Goal: Information Seeking & Learning: Learn about a topic

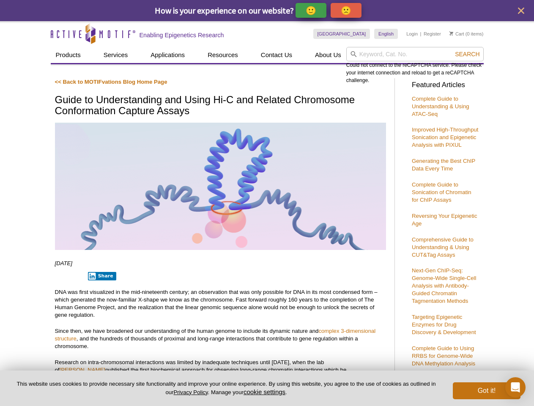
click at [312, 10] on p "🙂" at bounding box center [311, 10] width 11 height 11
click at [348, 10] on span "Give Feedback" at bounding box center [345, 11] width 50 height 10
click at [521, 11] on icon "close" at bounding box center [521, 11] width 6 height 6
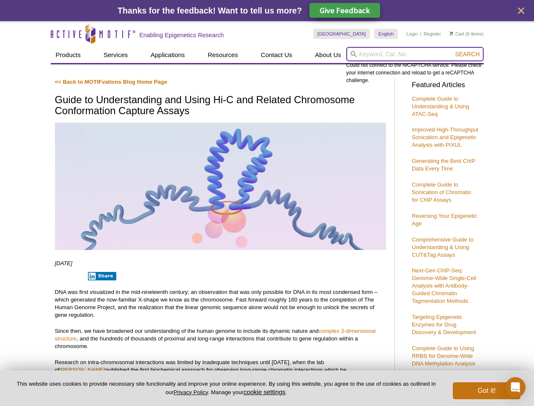
click at [415, 54] on input "search" at bounding box center [416, 54] width 138 height 14
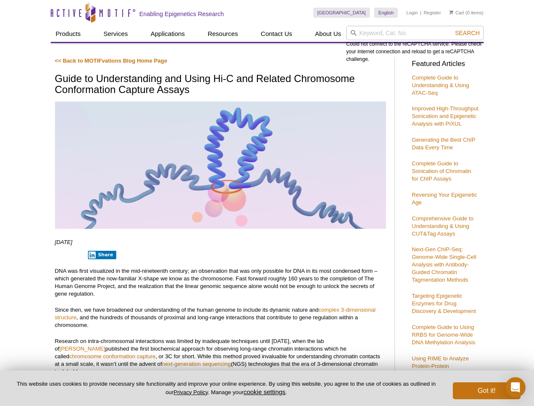
click at [468, 54] on div "Could not connect to the reCAPTCHA service. Please check your internet connecti…" at bounding box center [416, 44] width 138 height 37
click at [100, 276] on p "DNA was first visualized in the mid-nineteenth century; an observation that was…" at bounding box center [220, 282] width 331 height 30
click at [266, 392] on button "cookie settings" at bounding box center [265, 391] width 42 height 7
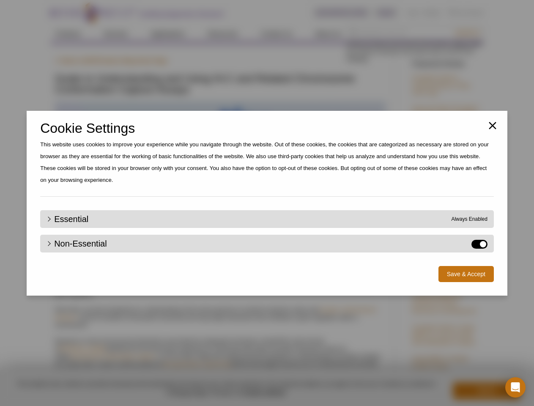
click at [487, 391] on div "Close Cookie Settings This website uses cookies to improve your experience whil…" at bounding box center [267, 203] width 534 height 406
click at [516, 388] on icon "Open Intercom Messenger" at bounding box center [516, 388] width 9 height 10
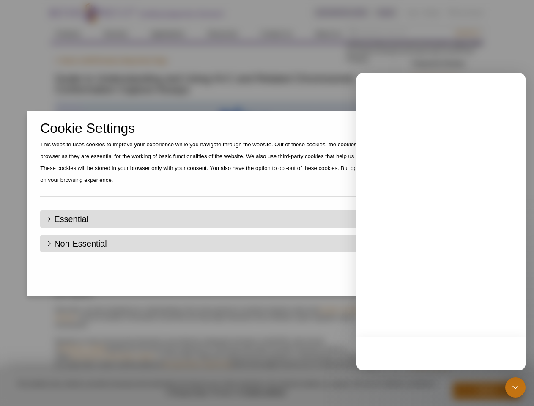
click at [468, 33] on div "Close Cookie Settings This website uses cookies to improve your experience whil…" at bounding box center [267, 203] width 534 height 406
